Goal: Entertainment & Leisure: Consume media (video, audio)

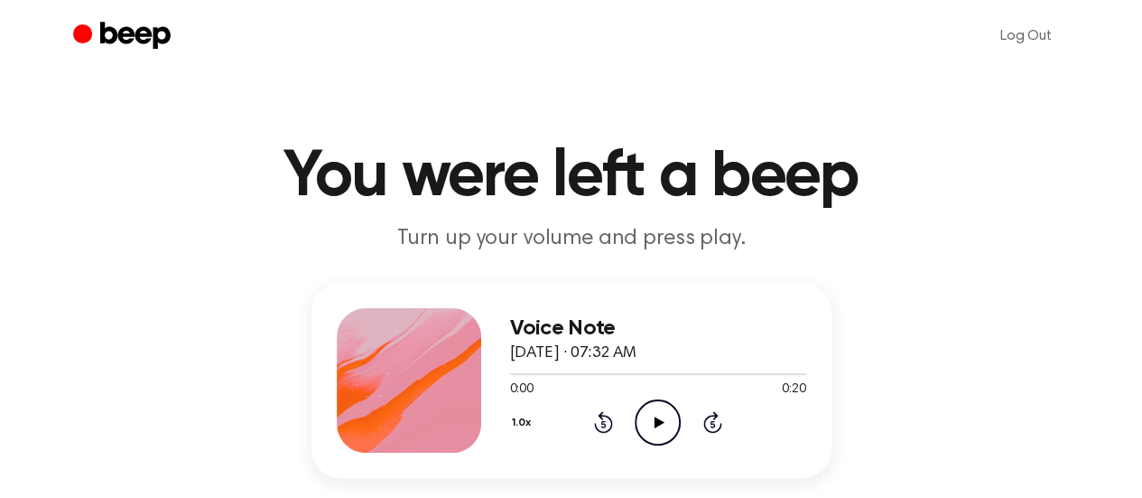
click at [656, 424] on icon at bounding box center [660, 422] width 10 height 12
click at [663, 442] on circle at bounding box center [658, 422] width 44 height 44
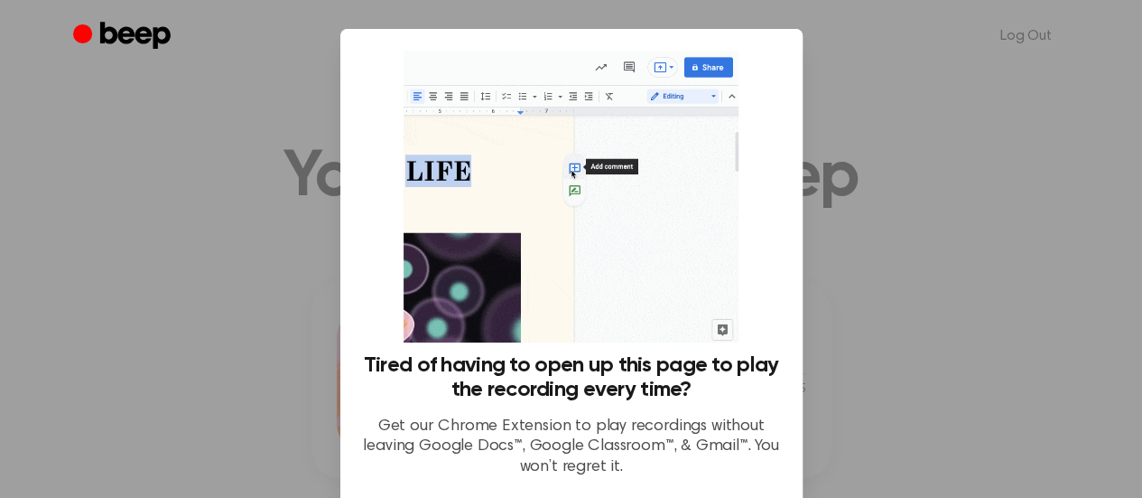
click at [884, 201] on div at bounding box center [571, 249] width 1142 height 498
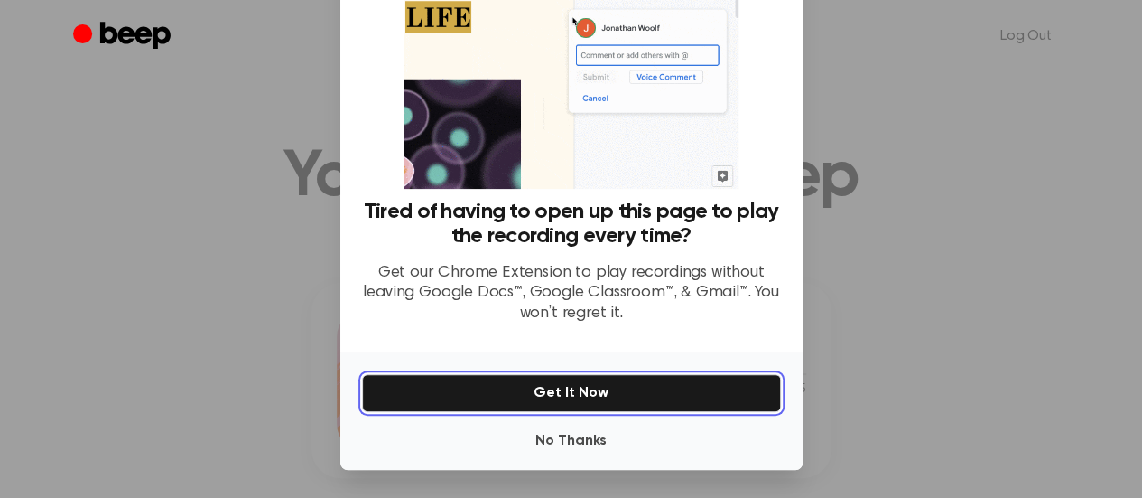
click at [609, 402] on button "Get It Now" at bounding box center [571, 393] width 419 height 38
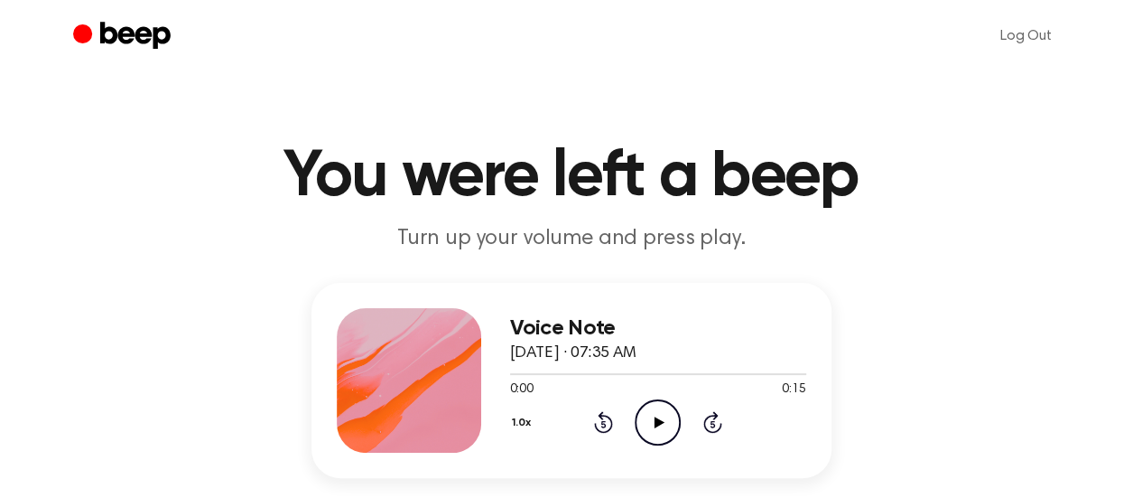
click at [658, 416] on icon "Play Audio" at bounding box center [658, 422] width 46 height 46
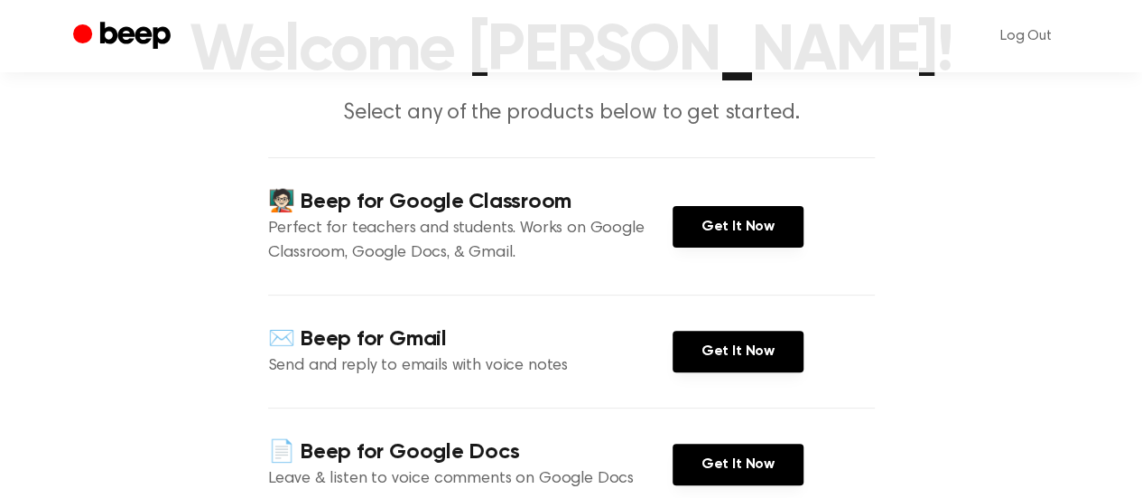
scroll to position [126, 0]
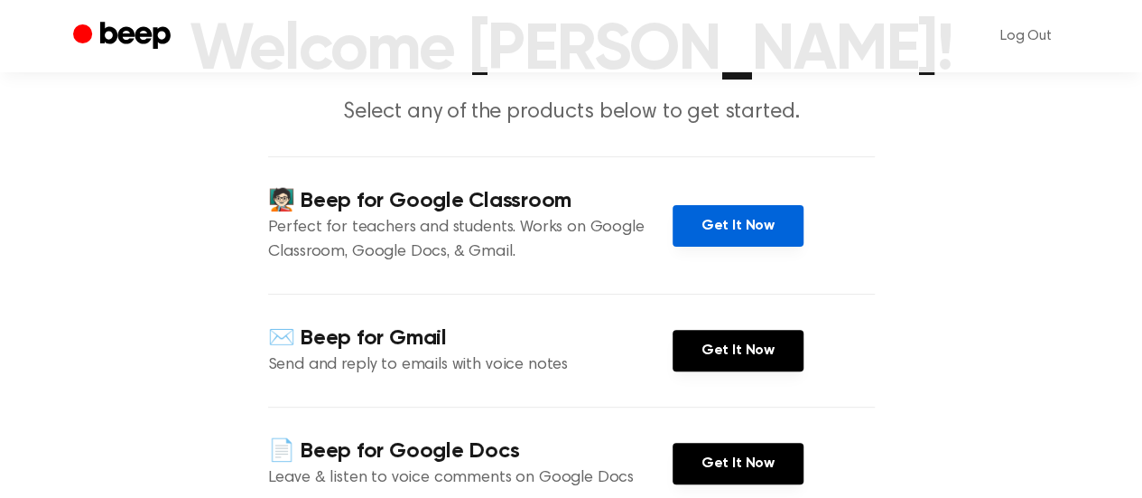
click at [721, 223] on link "Get It Now" at bounding box center [738, 226] width 131 height 42
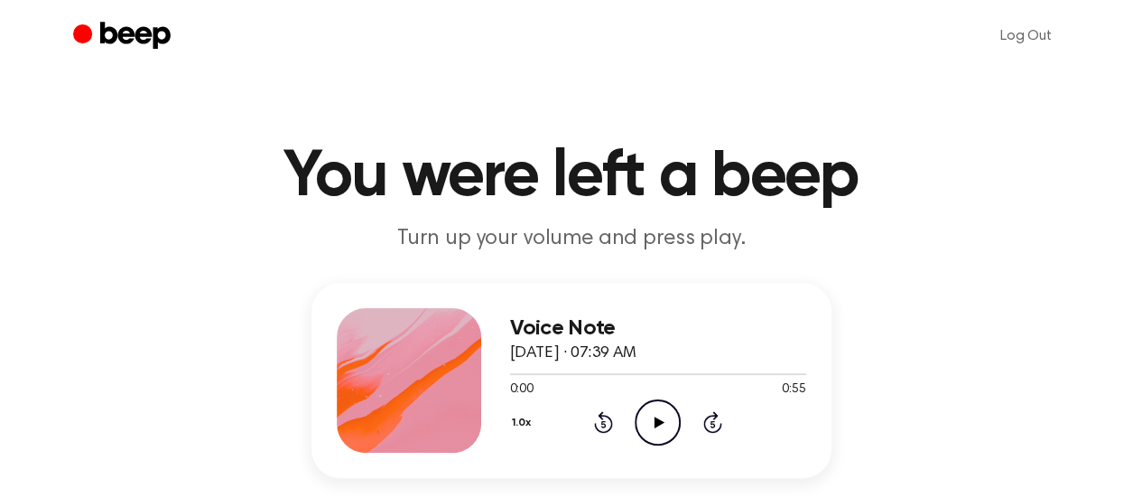
click at [655, 440] on icon "Play Audio" at bounding box center [658, 422] width 46 height 46
click at [668, 415] on icon "Play Audio" at bounding box center [658, 422] width 46 height 46
click at [663, 399] on icon "Play Audio" at bounding box center [658, 422] width 46 height 46
click at [643, 424] on icon "Play Audio" at bounding box center [658, 422] width 46 height 46
